Goal: Navigation & Orientation: Find specific page/section

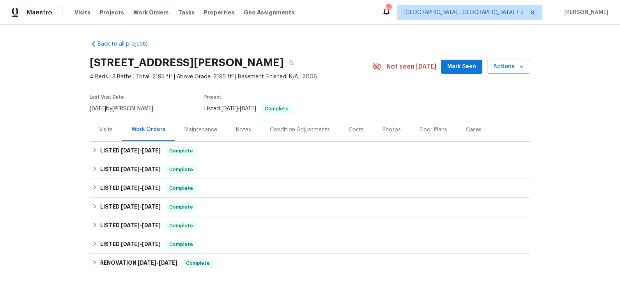
click at [387, 128] on div "Photos" at bounding box center [391, 130] width 18 height 8
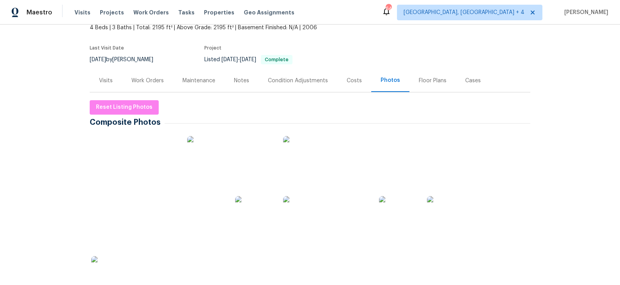
scroll to position [49, 0]
click at [240, 78] on div "Notes" at bounding box center [241, 81] width 15 height 8
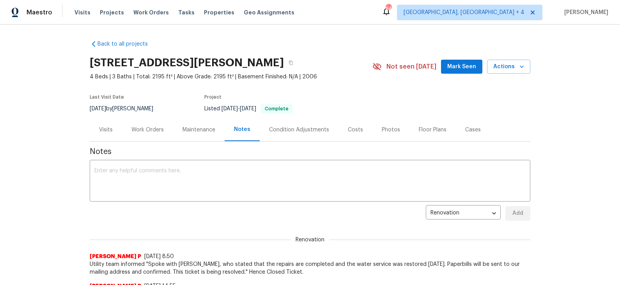
click at [108, 129] on div "Visits" at bounding box center [106, 130] width 14 height 8
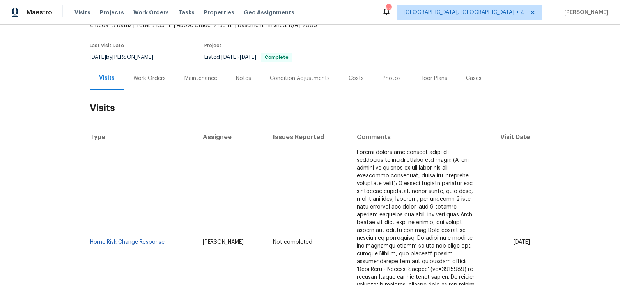
scroll to position [49, 0]
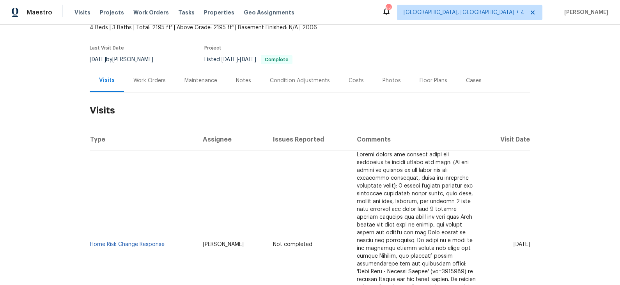
click at [470, 78] on div "Cases" at bounding box center [474, 81] width 16 height 8
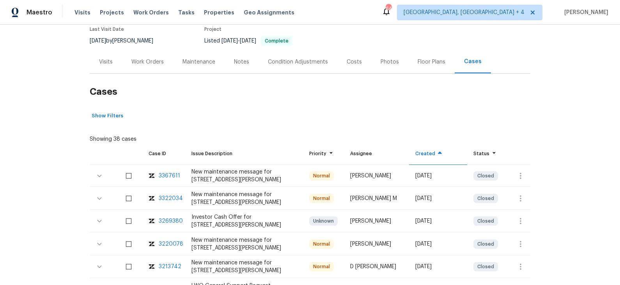
scroll to position [73, 0]
